Goal: Information Seeking & Learning: Learn about a topic

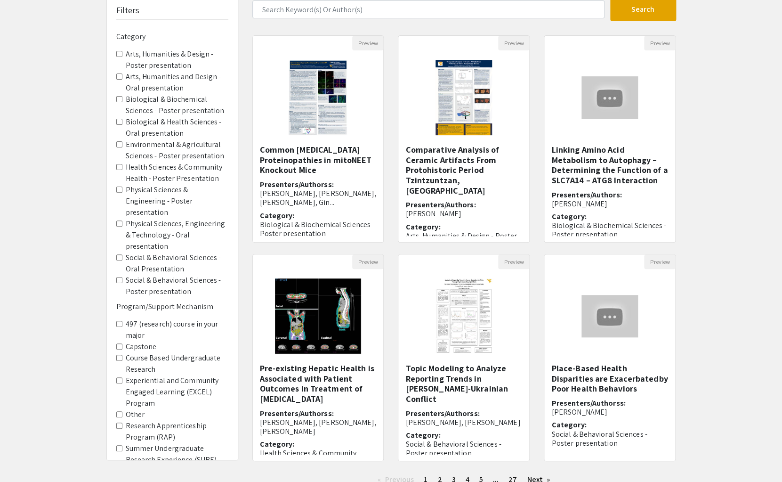
scroll to position [91, 0]
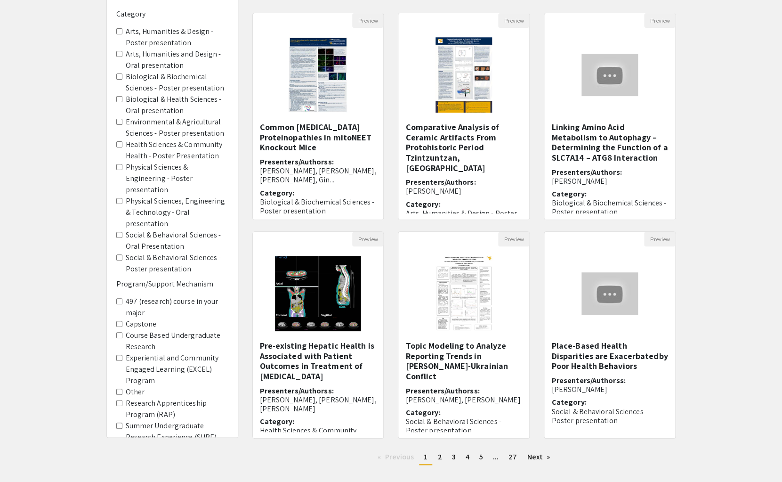
click at [121, 400] on \(RAP\) "Research Apprenticeship Program (RAP)" at bounding box center [119, 403] width 6 height 6
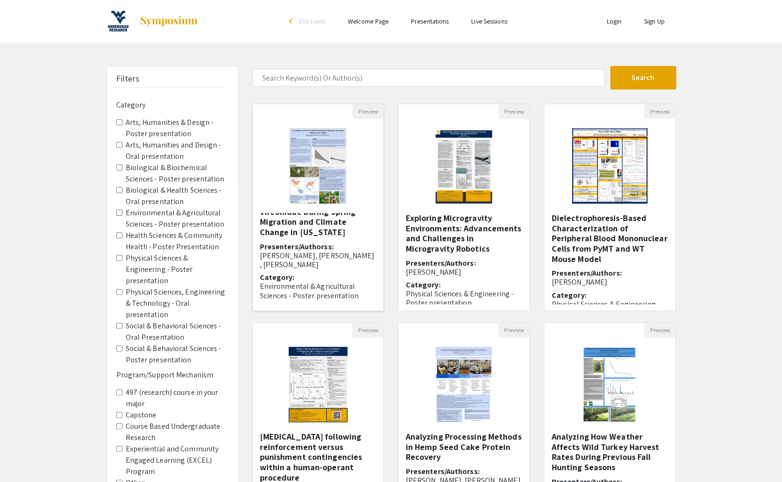
scroll to position [22, 0]
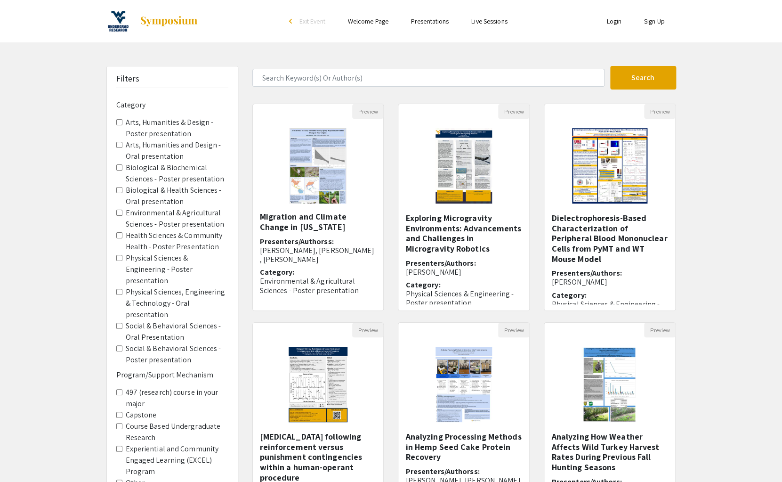
click at [117, 20] on img at bounding box center [118, 21] width 24 height 24
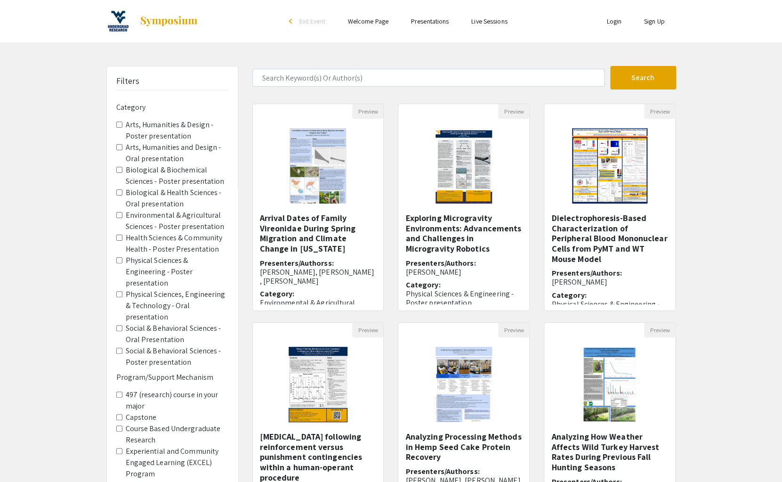
scroll to position [22, 0]
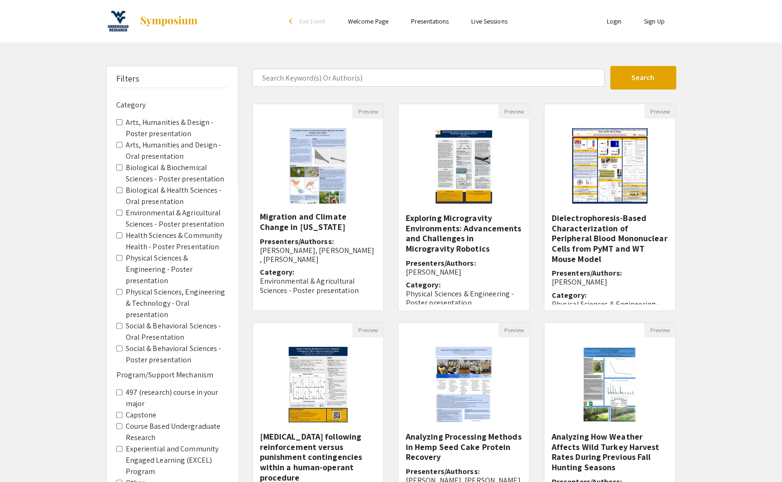
click at [117, 17] on img at bounding box center [118, 21] width 24 height 24
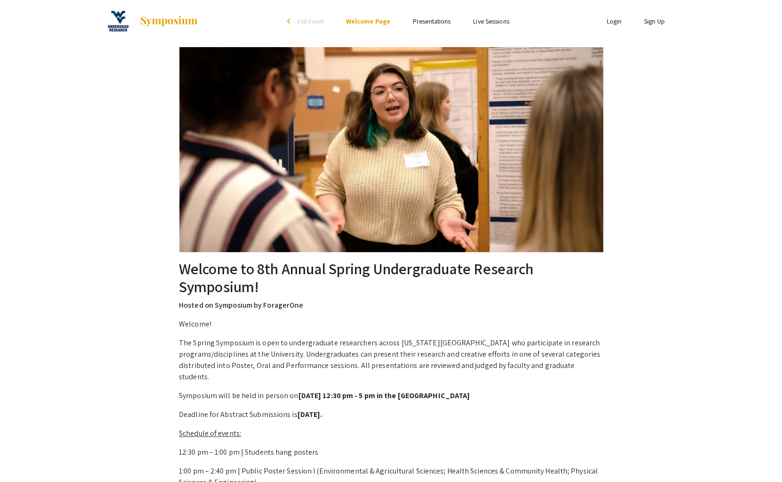
click at [127, 16] on img at bounding box center [118, 21] width 24 height 24
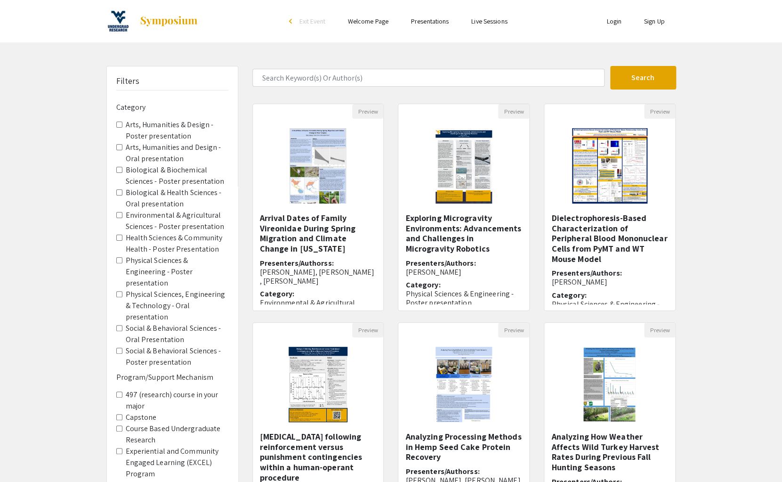
scroll to position [22, 0]
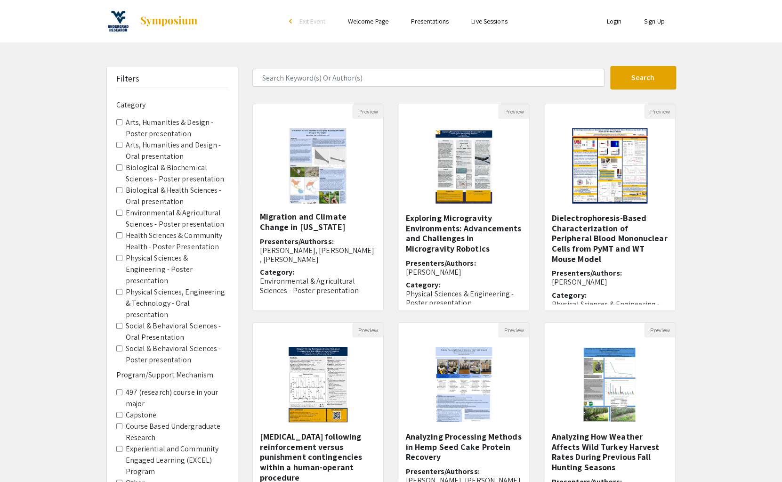
scroll to position [91, 0]
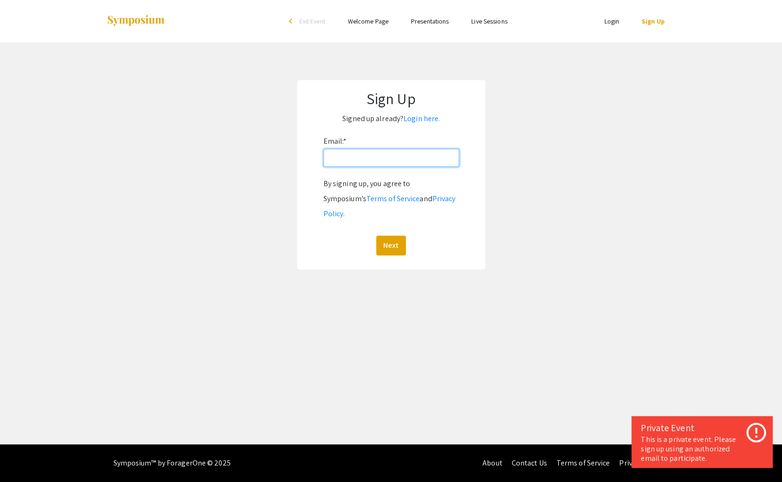
click at [435, 161] on input "Email: *" at bounding box center [391, 158] width 136 height 18
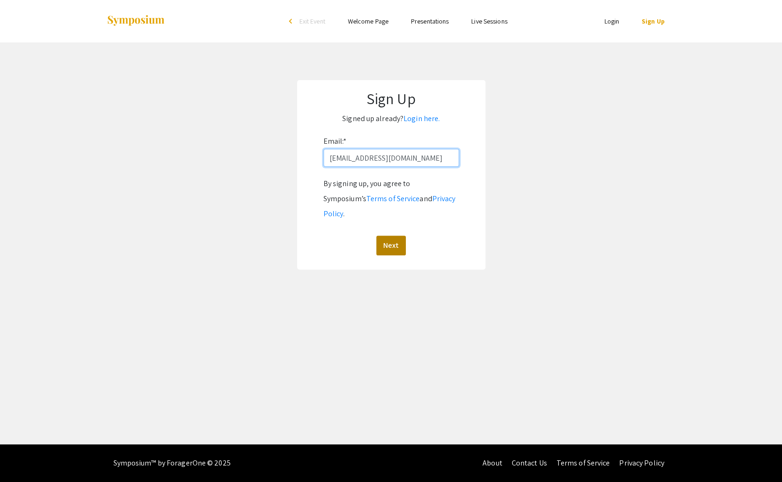
type input "[EMAIL_ADDRESS][DOMAIN_NAME]"
click at [394, 235] on button "Next" at bounding box center [391, 245] width 30 height 20
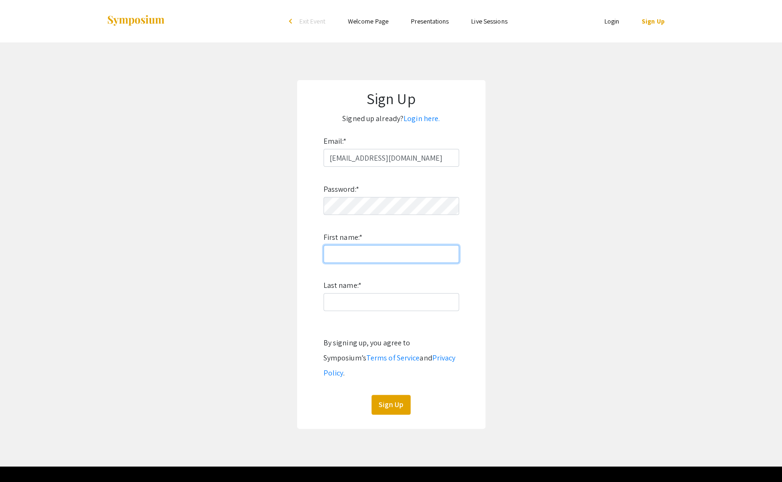
click at [384, 250] on input "First name: *" at bounding box center [391, 254] width 136 height 18
type input "[PERSON_NAME]"
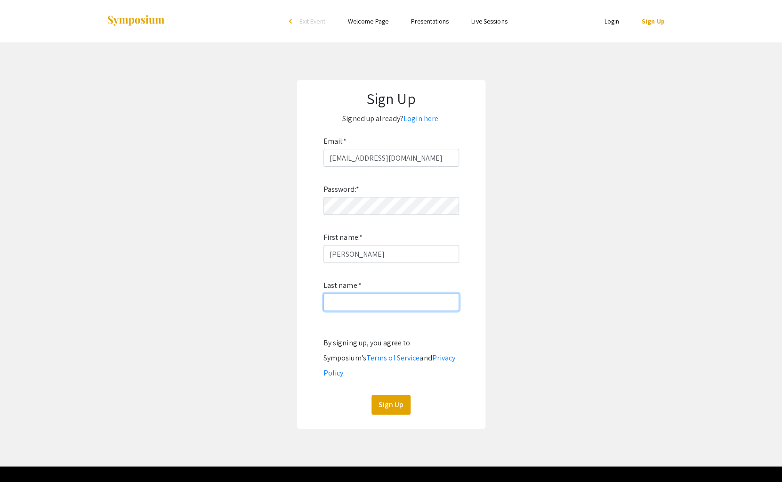
click at [380, 303] on input "Last name: *" at bounding box center [391, 302] width 136 height 18
type input "[PERSON_NAME]"
click at [402, 397] on button "Sign Up" at bounding box center [390, 404] width 39 height 20
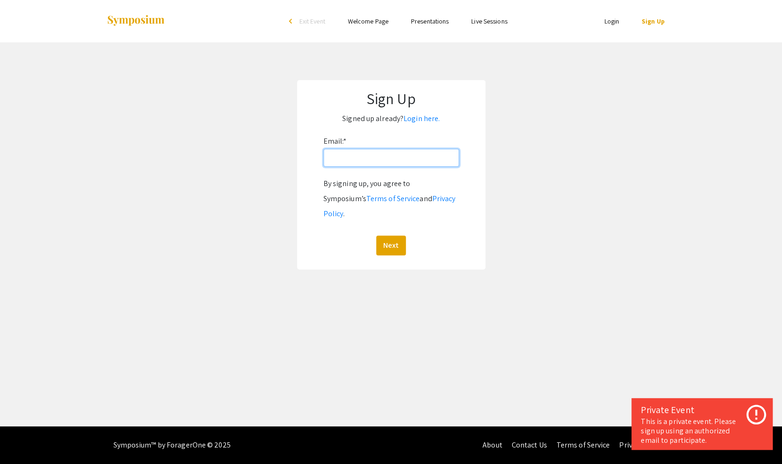
click at [400, 162] on input "Email: *" at bounding box center [391, 158] width 136 height 18
type input "[EMAIL_ADDRESS][DOMAIN_NAME]"
click at [389, 235] on button "Next" at bounding box center [391, 245] width 30 height 20
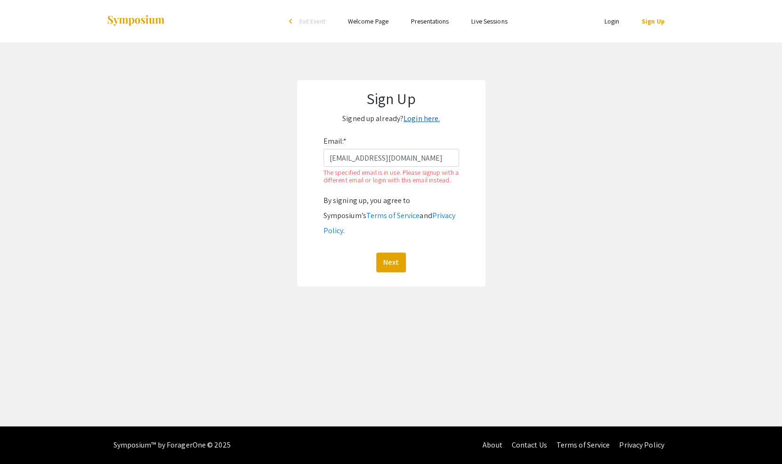
click at [426, 121] on link "Login here." at bounding box center [421, 118] width 36 height 10
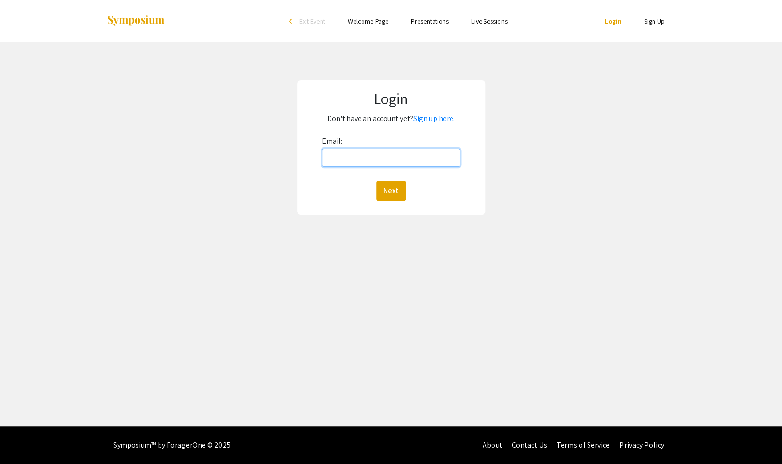
click at [406, 163] on input "Email:" at bounding box center [391, 158] width 138 height 18
type input "[EMAIL_ADDRESS][DOMAIN_NAME]"
click at [392, 192] on button "Next" at bounding box center [391, 191] width 30 height 20
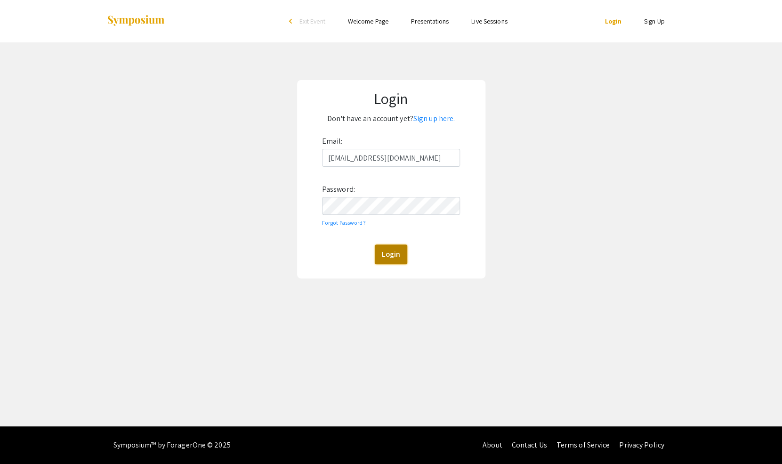
click at [388, 250] on button "Login" at bounding box center [391, 254] width 32 height 20
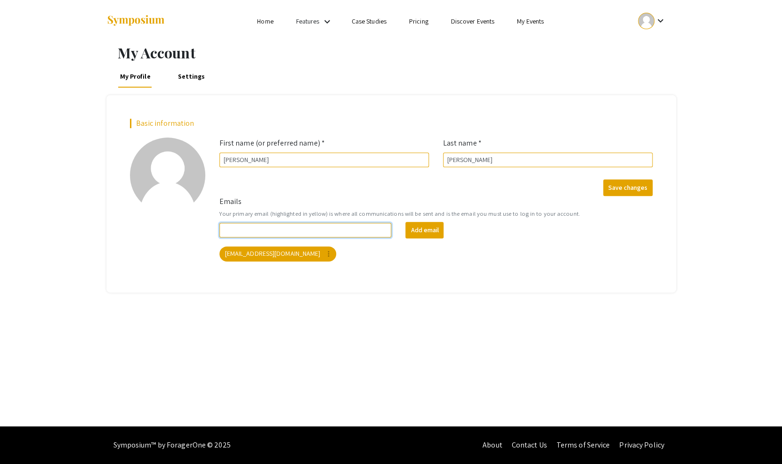
click at [339, 230] on input "Emails" at bounding box center [305, 230] width 172 height 15
click at [370, 255] on div "[EMAIL_ADDRESS][DOMAIN_NAME] more_vert" at bounding box center [435, 253] width 437 height 19
click at [272, 24] on link "Home" at bounding box center [265, 21] width 16 height 8
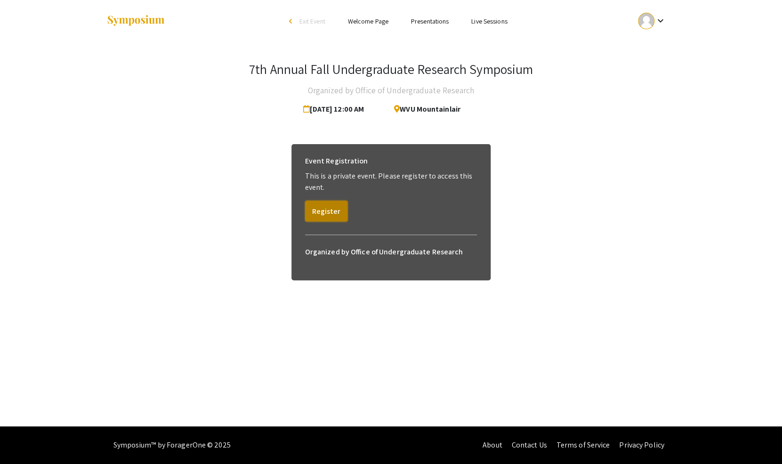
click at [338, 201] on button "Register" at bounding box center [326, 211] width 42 height 21
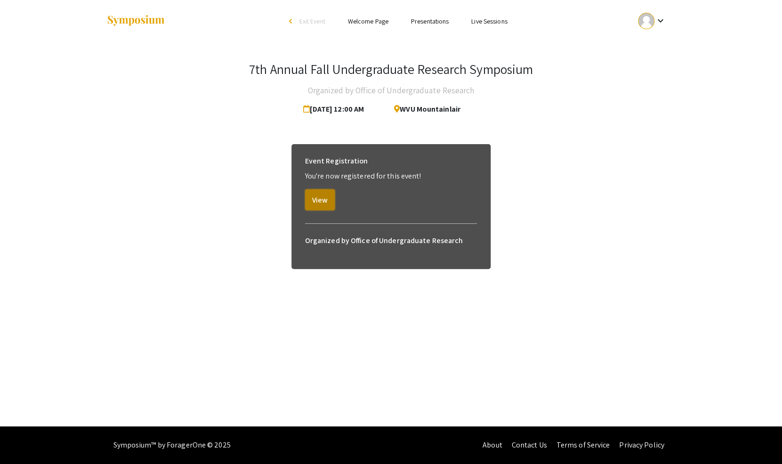
click at [325, 202] on button "View" at bounding box center [320, 199] width 30 height 21
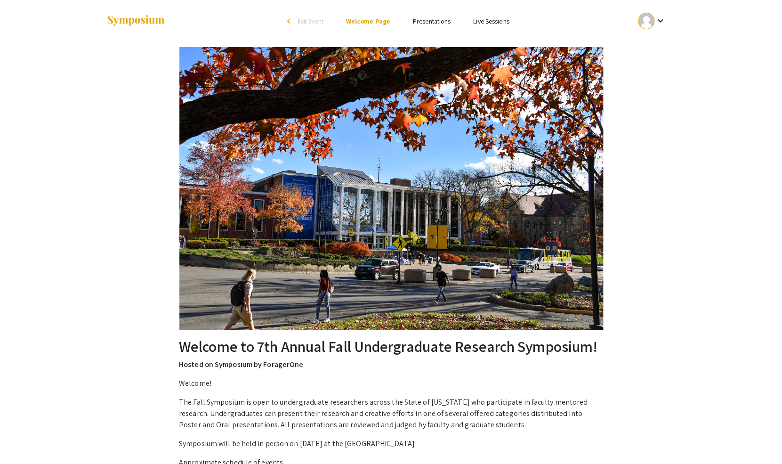
click at [433, 22] on link "Presentations" at bounding box center [432, 21] width 38 height 8
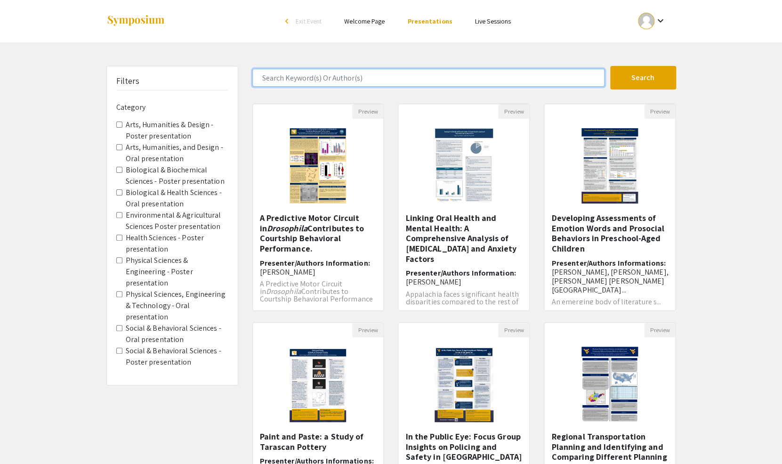
click at [395, 85] on input "Search Keyword(s) Or Author(s)" at bounding box center [428, 78] width 352 height 18
type input "Adressing early onset colorectal cancer disparities"
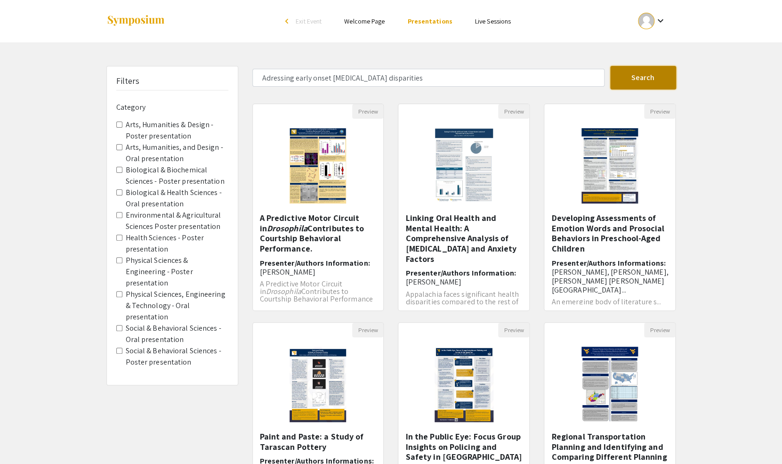
click at [630, 68] on button "Search" at bounding box center [643, 78] width 66 height 24
click at [117, 172] on presentation "Biological & Biochemical Sciences - Poster presentation" at bounding box center [119, 170] width 6 height 6
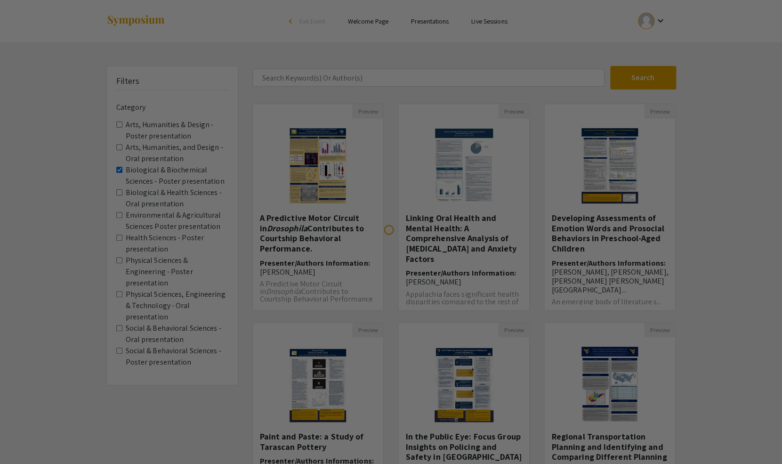
click at [117, 196] on div at bounding box center [391, 232] width 782 height 464
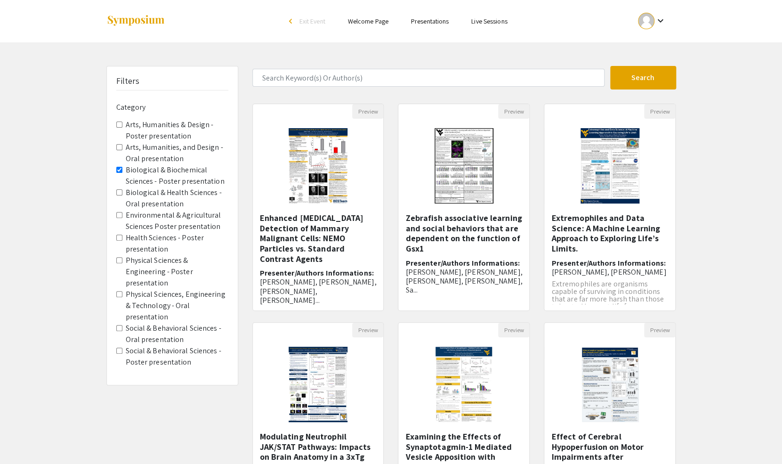
click at [117, 196] on span "Biological & Health Sciences - Oral presentation" at bounding box center [172, 198] width 112 height 23
click at [119, 191] on presentation "Biological & Health Sciences - Oral presentation" at bounding box center [119, 192] width 6 height 6
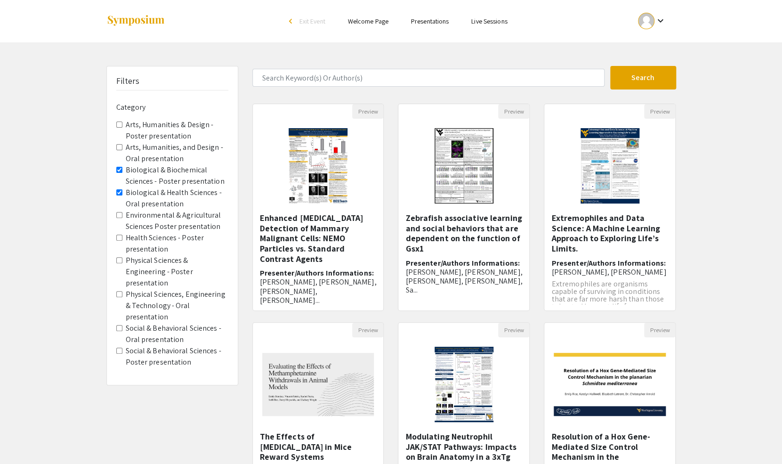
click at [120, 241] on span "Health Sciences - Poster presentation" at bounding box center [172, 243] width 112 height 23
click at [120, 239] on presentation "Health Sciences - Poster presentation" at bounding box center [119, 237] width 6 height 6
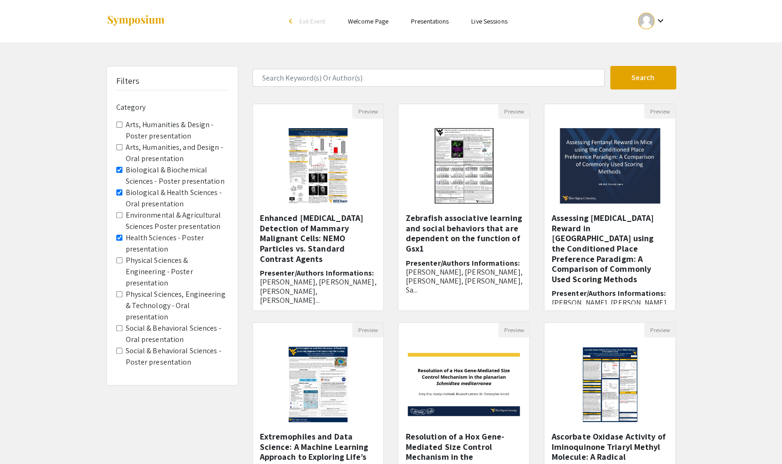
click at [115, 329] on div "Filters Category Arts, Humanities & Design - Poster presentation Arts, Humaniti…" at bounding box center [172, 225] width 131 height 318
click at [117, 347] on presentation "Social & Behavioral Sciences - Poster presentation" at bounding box center [119, 350] width 6 height 6
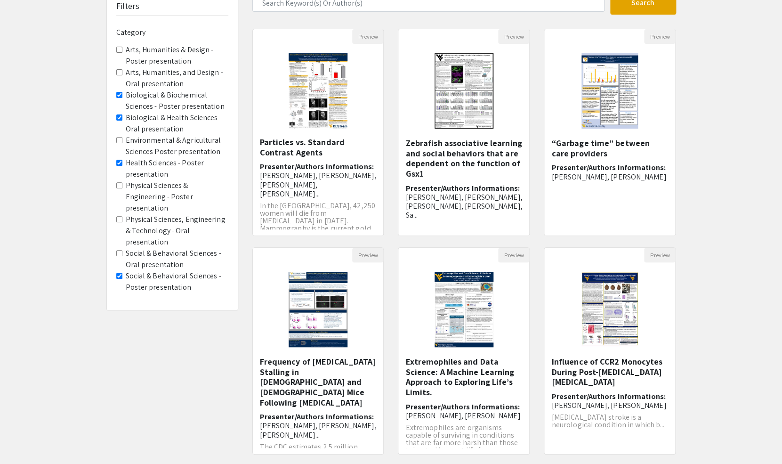
scroll to position [73, 0]
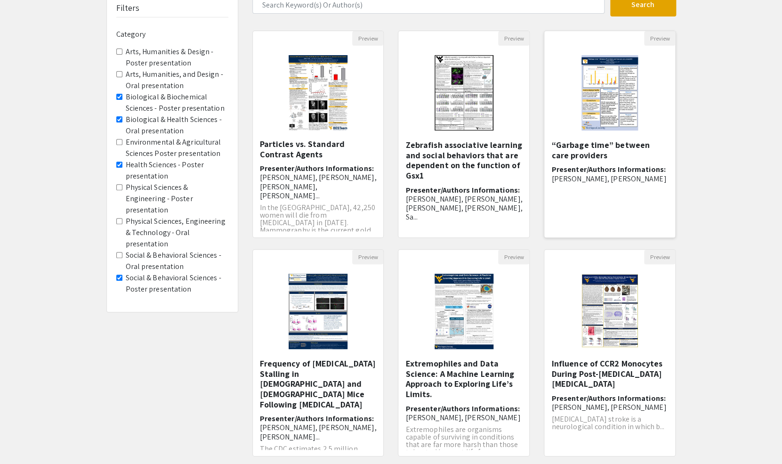
click at [609, 107] on img at bounding box center [609, 93] width 75 height 94
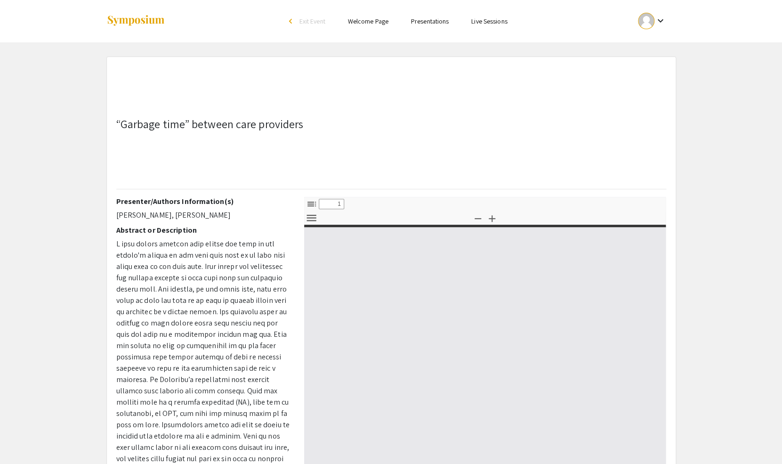
select select "custom"
type input "0"
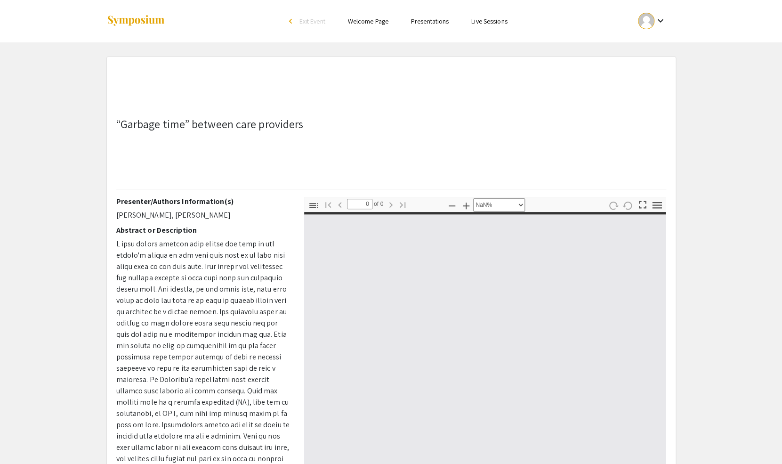
select select "auto"
type input "1"
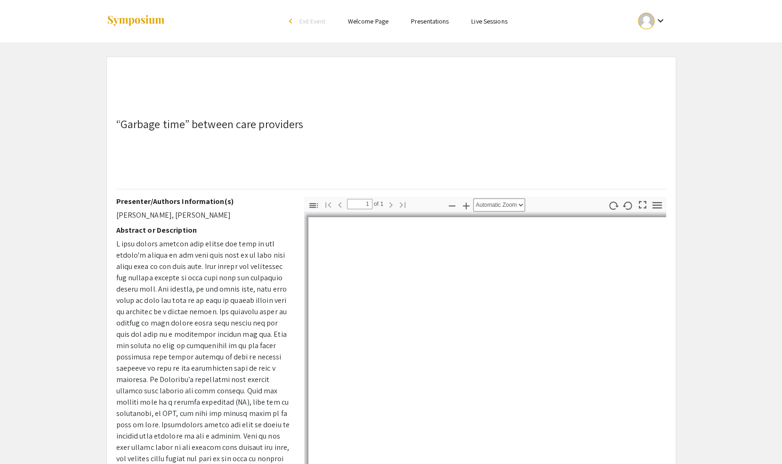
select select "auto"
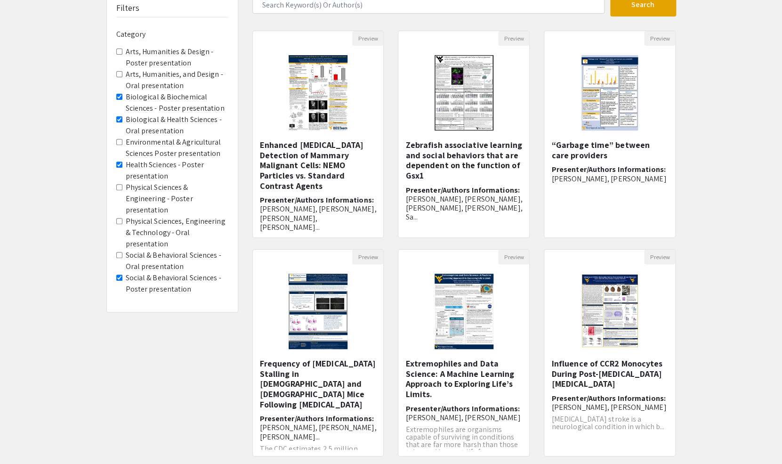
scroll to position [32, 0]
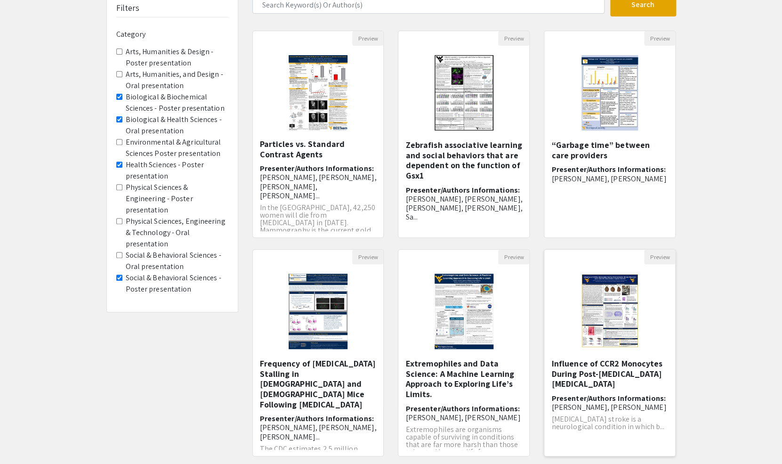
click at [620, 330] on img "Open Presentation <p><strong>Influence of CCR2 Monocytes During Post-Ischemic S…" at bounding box center [609, 311] width 75 height 94
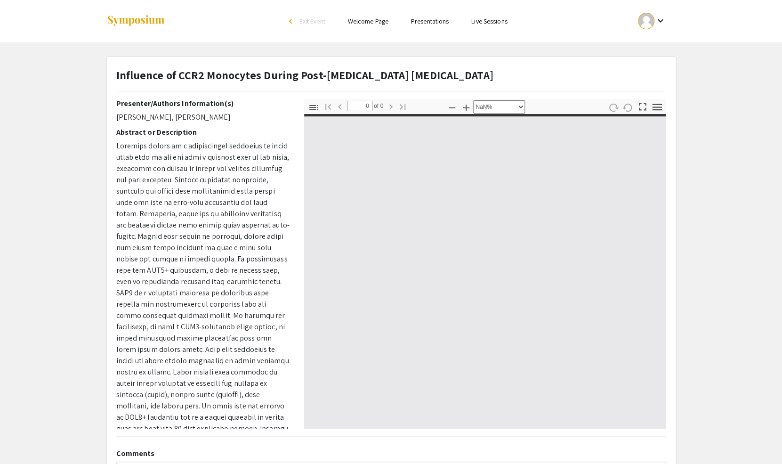
select select "auto"
type input "1"
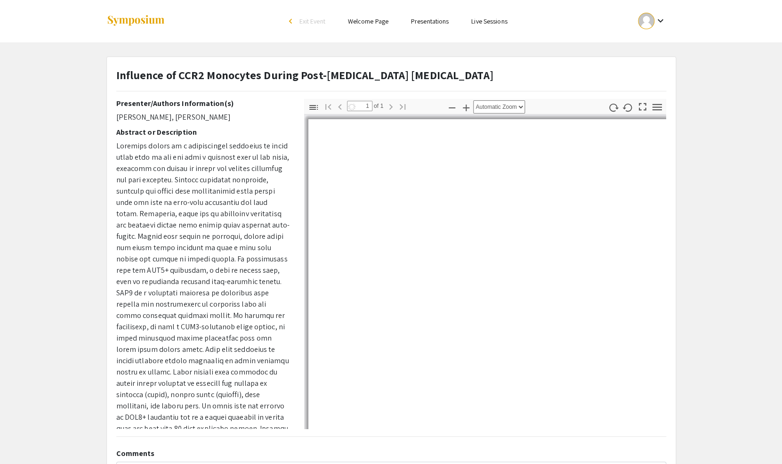
select select "auto"
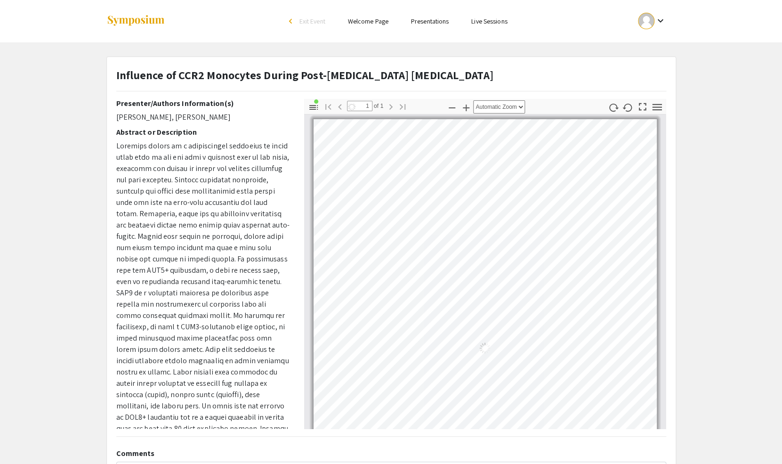
scroll to position [4, 0]
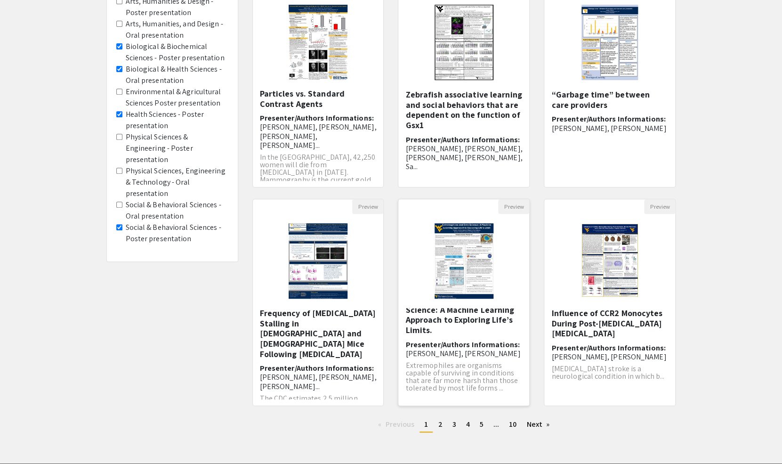
scroll to position [143, 0]
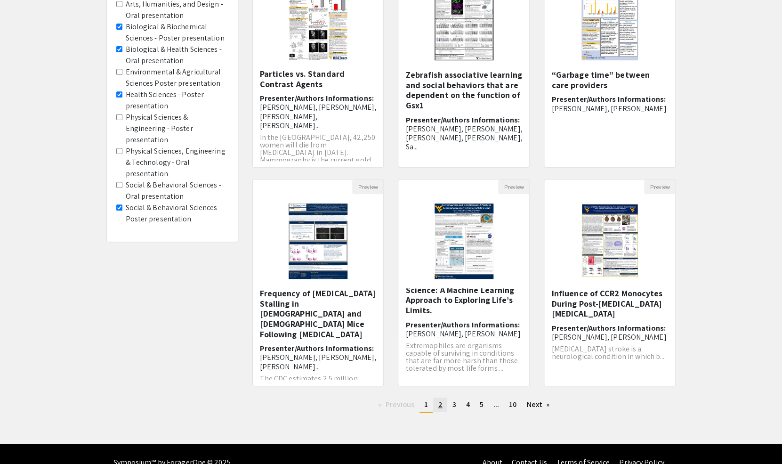
click at [442, 408] on link "page 2" at bounding box center [440, 404] width 14 height 14
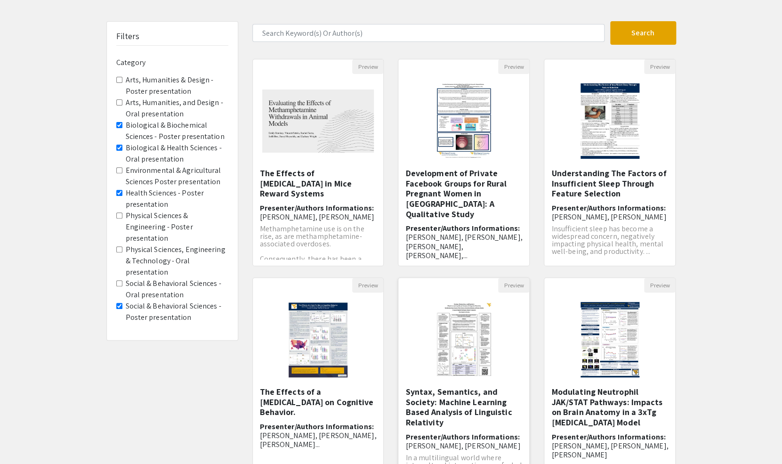
scroll to position [46, 0]
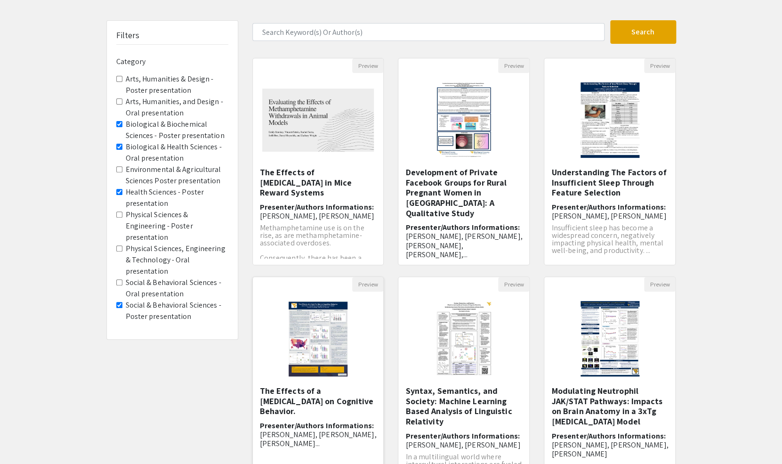
click at [330, 329] on img at bounding box center [318, 338] width 78 height 94
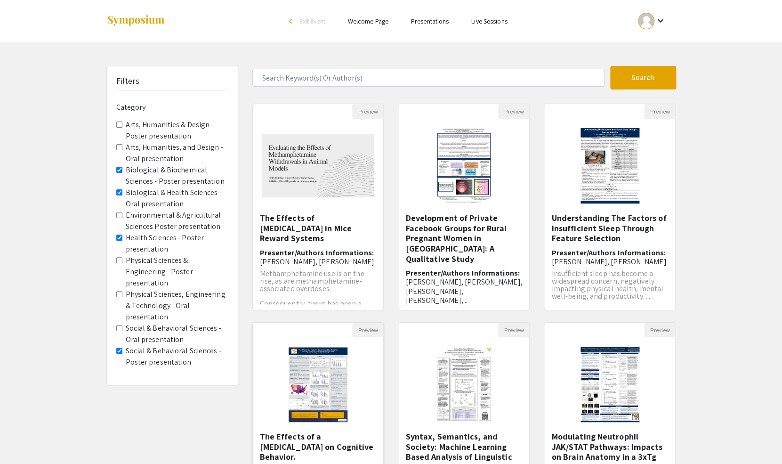
select select "custom"
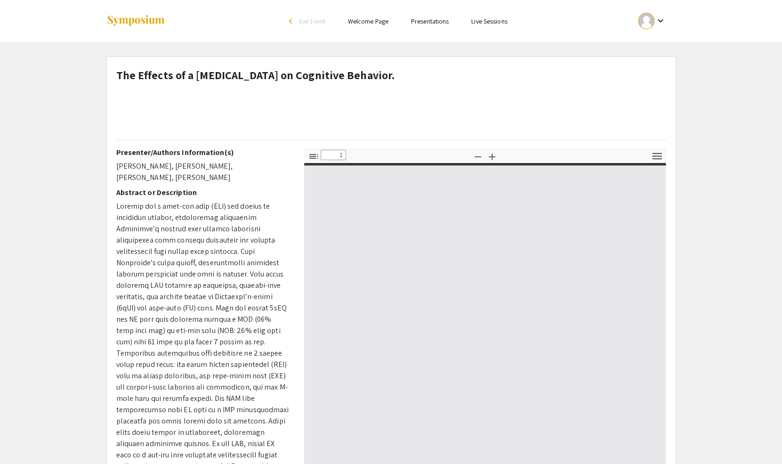
type input "0"
select select "auto"
type input "1"
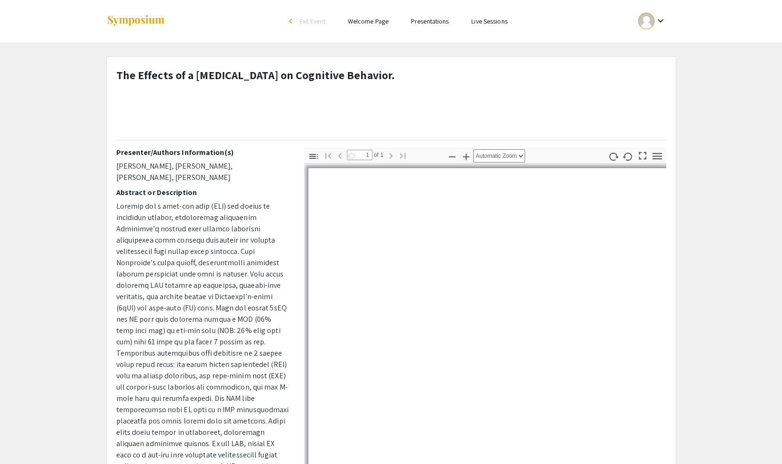
select select "auto"
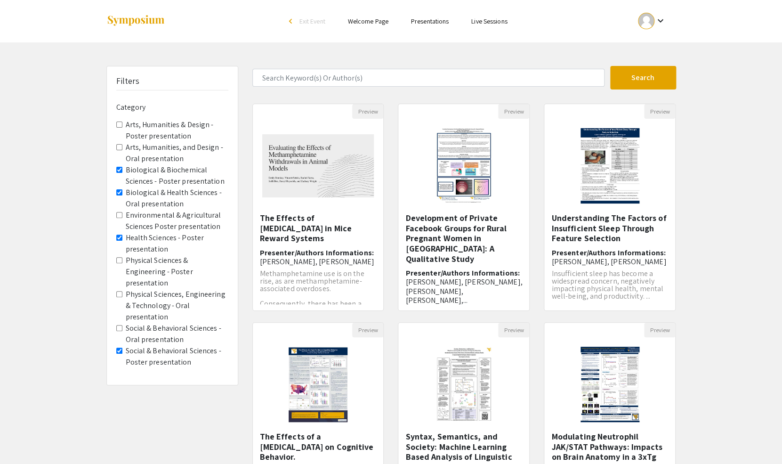
scroll to position [46, 0]
